Goal: Task Accomplishment & Management: Use online tool/utility

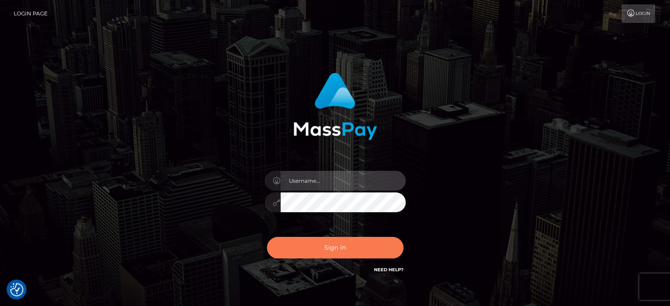
type input "[PERSON_NAME].ace"
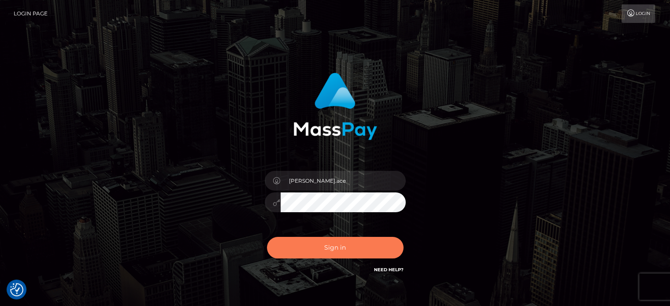
click at [348, 243] on button "Sign in" at bounding box center [335, 248] width 137 height 22
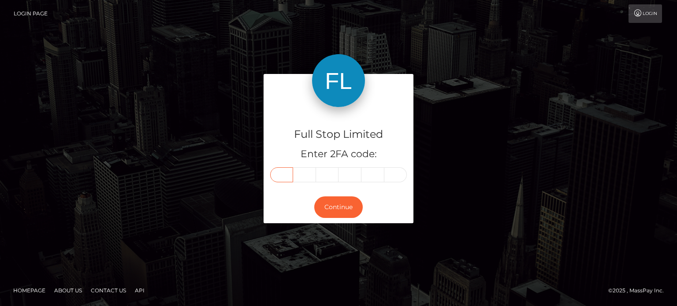
click at [281, 172] on input "text" at bounding box center [281, 174] width 23 height 15
click at [284, 174] on input "text" at bounding box center [281, 174] width 23 height 15
type input "5"
type input "0"
type input "6"
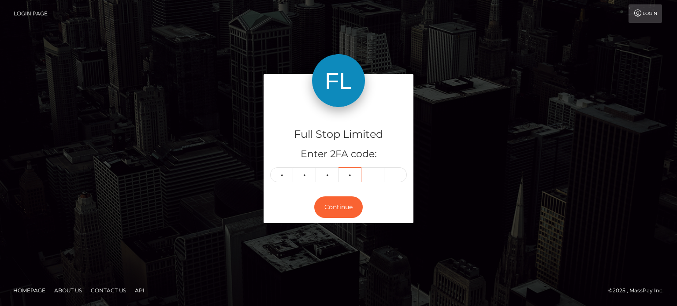
type input "2"
type input "7"
type input "1"
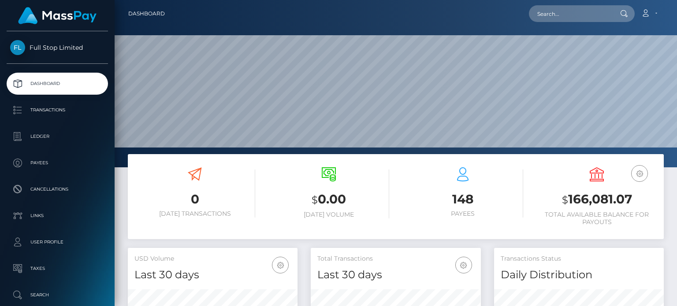
scroll to position [156, 169]
click at [576, 196] on h3 "$ 166,081.07" at bounding box center [596, 200] width 121 height 18
drag, startPoint x: 576, startPoint y: 196, endPoint x: 622, endPoint y: 194, distance: 45.4
click at [622, 194] on h3 "$ 166,081.07" at bounding box center [596, 200] width 121 height 18
copy h3 "166,081.07"
